Goal: Use online tool/utility

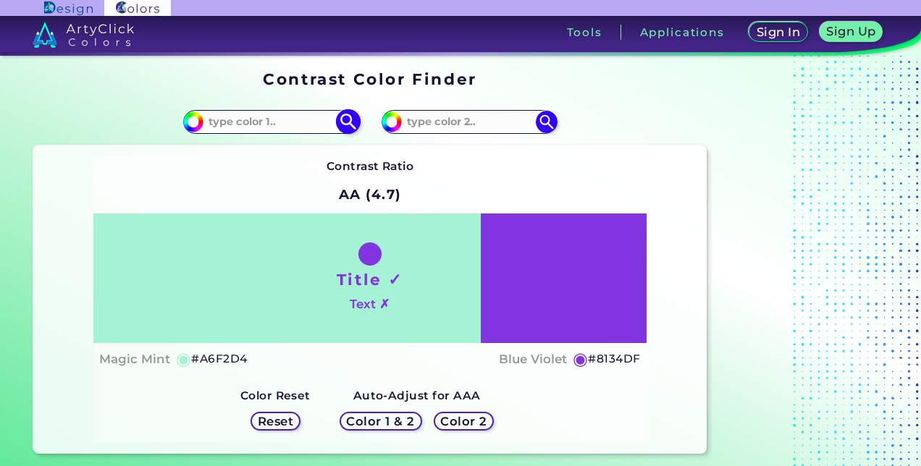
click at [267, 126] on input at bounding box center [270, 122] width 135 height 20
type input "628060"
type input "#628060"
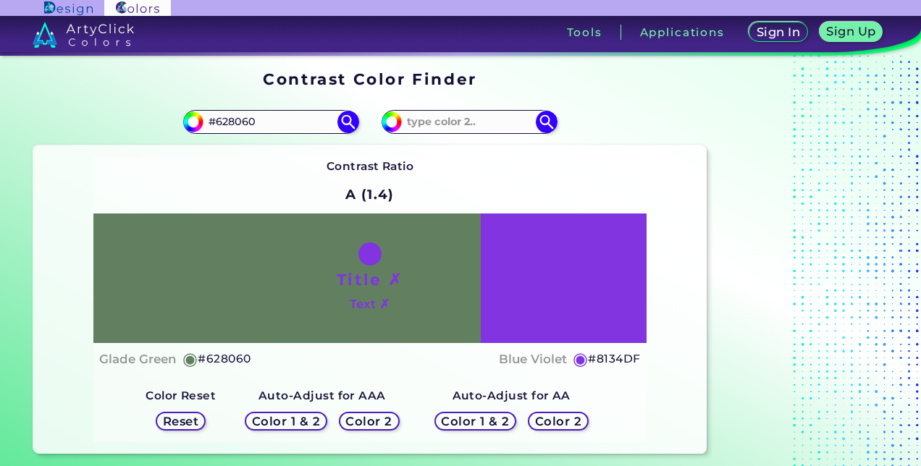
click at [542, 307] on div "Title ✗ Text ✗" at bounding box center [369, 279] width 552 height 130
click at [615, 355] on h5 "#8134DF" at bounding box center [614, 359] width 52 height 19
click at [615, 355] on h5 "#8134DF copied" at bounding box center [614, 359] width 52 height 19
copy h5 "#"
